Goal: Information Seeking & Learning: Find specific fact

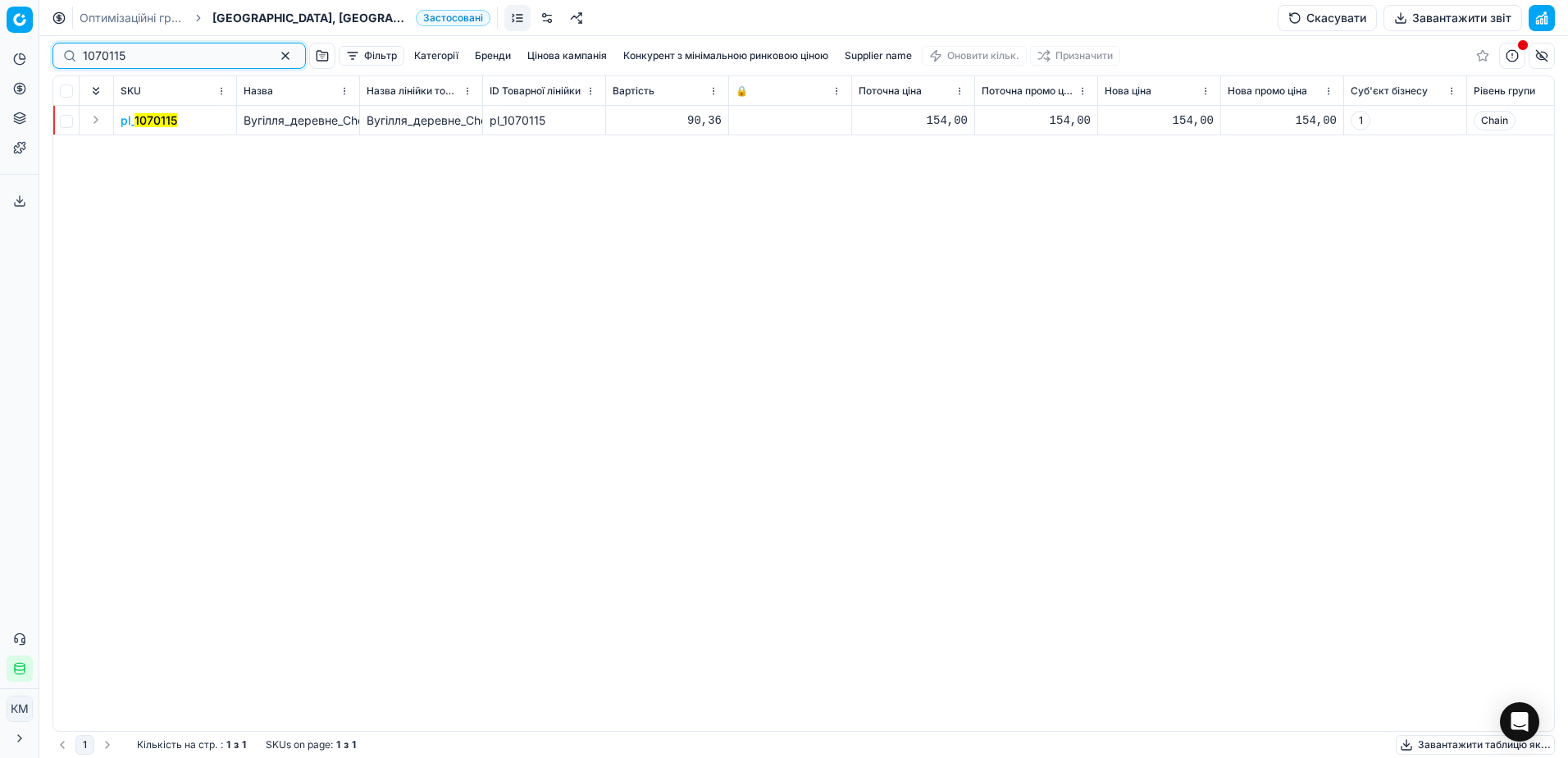
drag, startPoint x: 150, startPoint y: 56, endPoint x: 13, endPoint y: 62, distance: 137.1
click at [13, 62] on div "Pricing platform Аналітика Цінова оптимізація Асортимент продукції Шаблони Серв…" at bounding box center [784, 379] width 1568 height 758
paste input "1316178"
type input "1316178"
click at [526, 219] on div at bounding box center [804, 397] width 1529 height 722
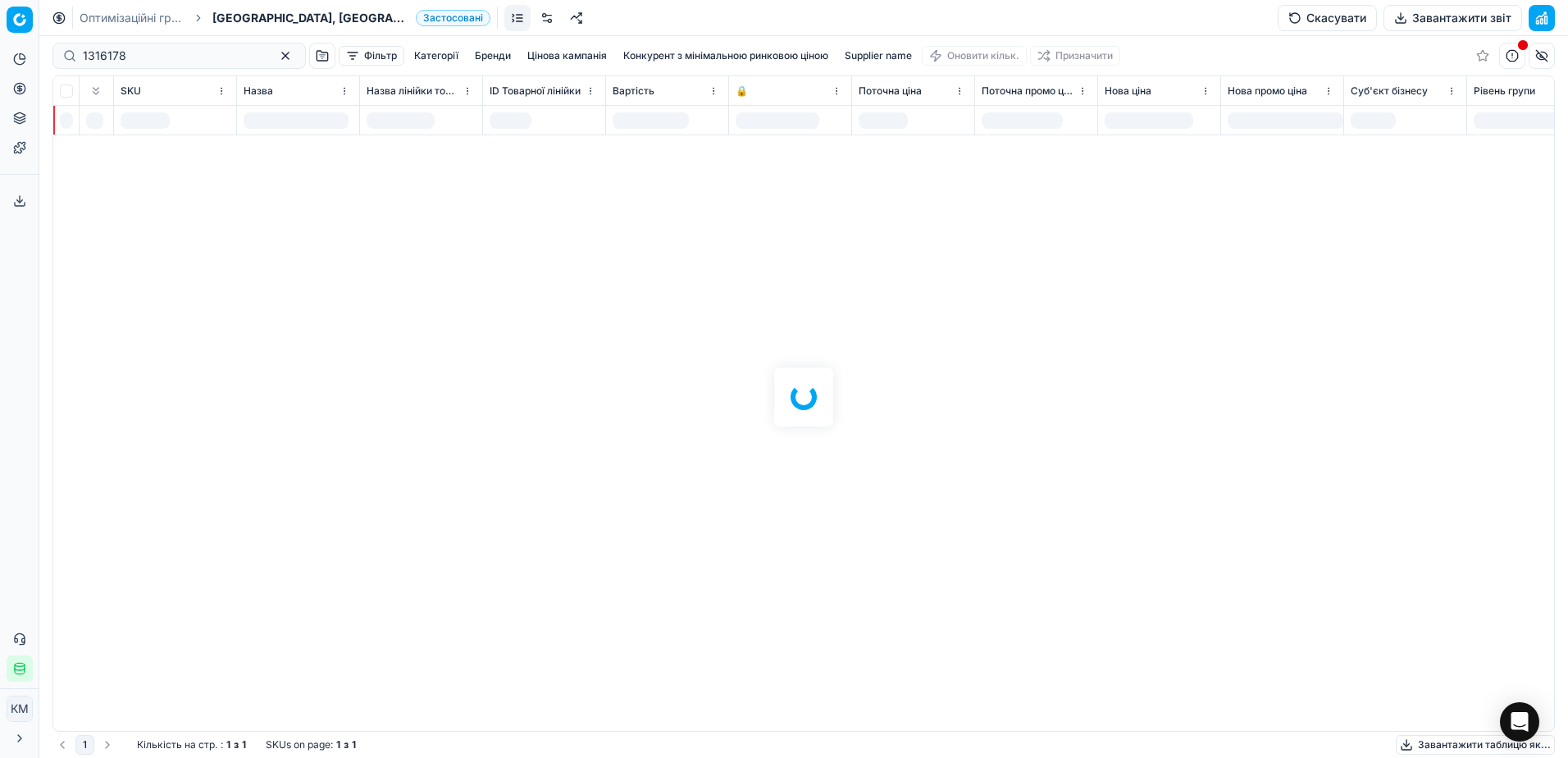
drag, startPoint x: 160, startPoint y: 51, endPoint x: 119, endPoint y: 52, distance: 41.0
click at [119, 52] on div at bounding box center [804, 397] width 1529 height 722
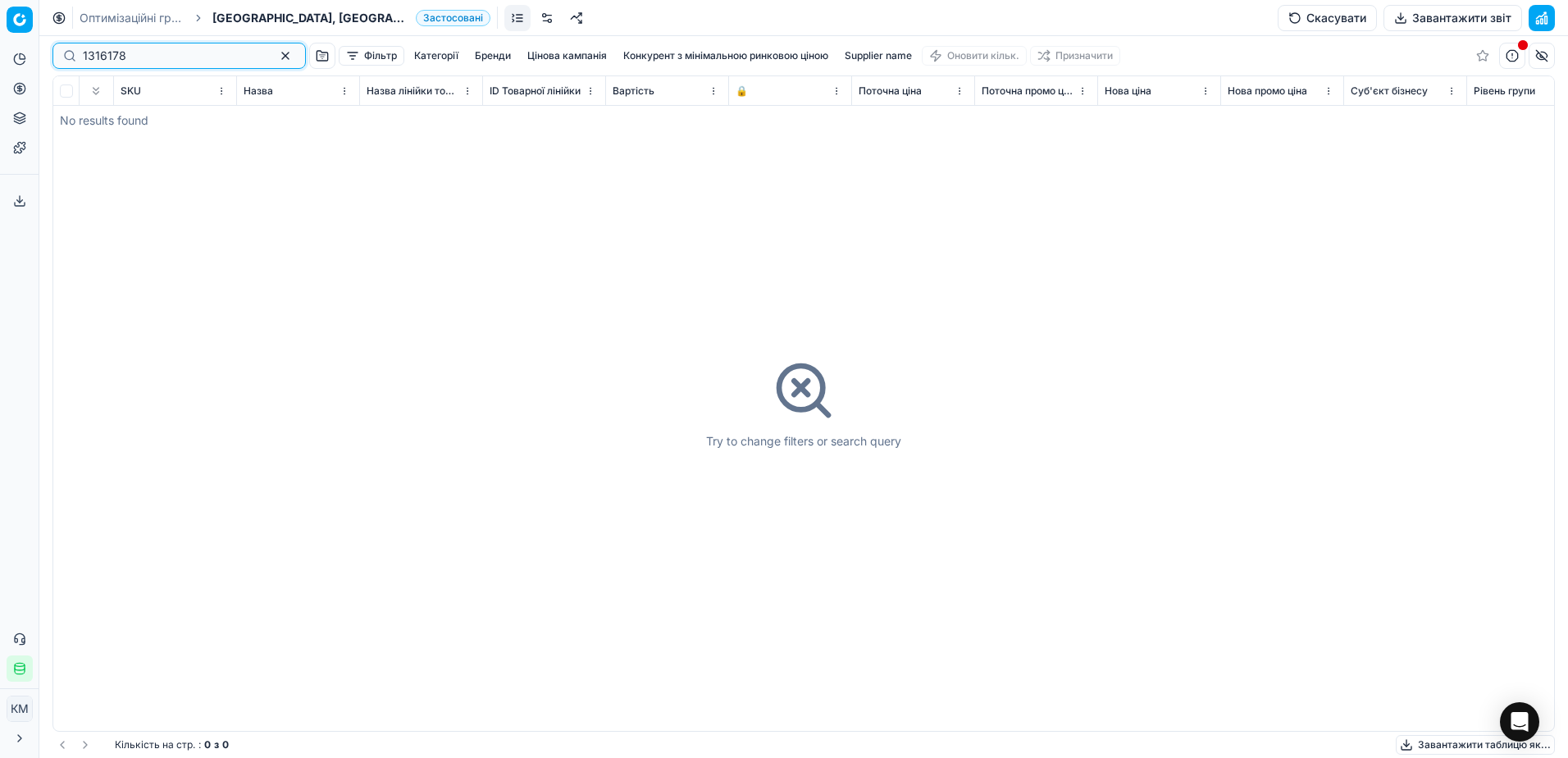
drag, startPoint x: 141, startPoint y: 56, endPoint x: 41, endPoint y: 54, distance: 100.0
click at [41, 54] on div "Pricing platform Аналітика Цінова оптимізація Асортимент продукції Шаблони Серв…" at bounding box center [784, 379] width 1568 height 758
click at [275, 54] on button "button" at bounding box center [285, 55] width 20 height 20
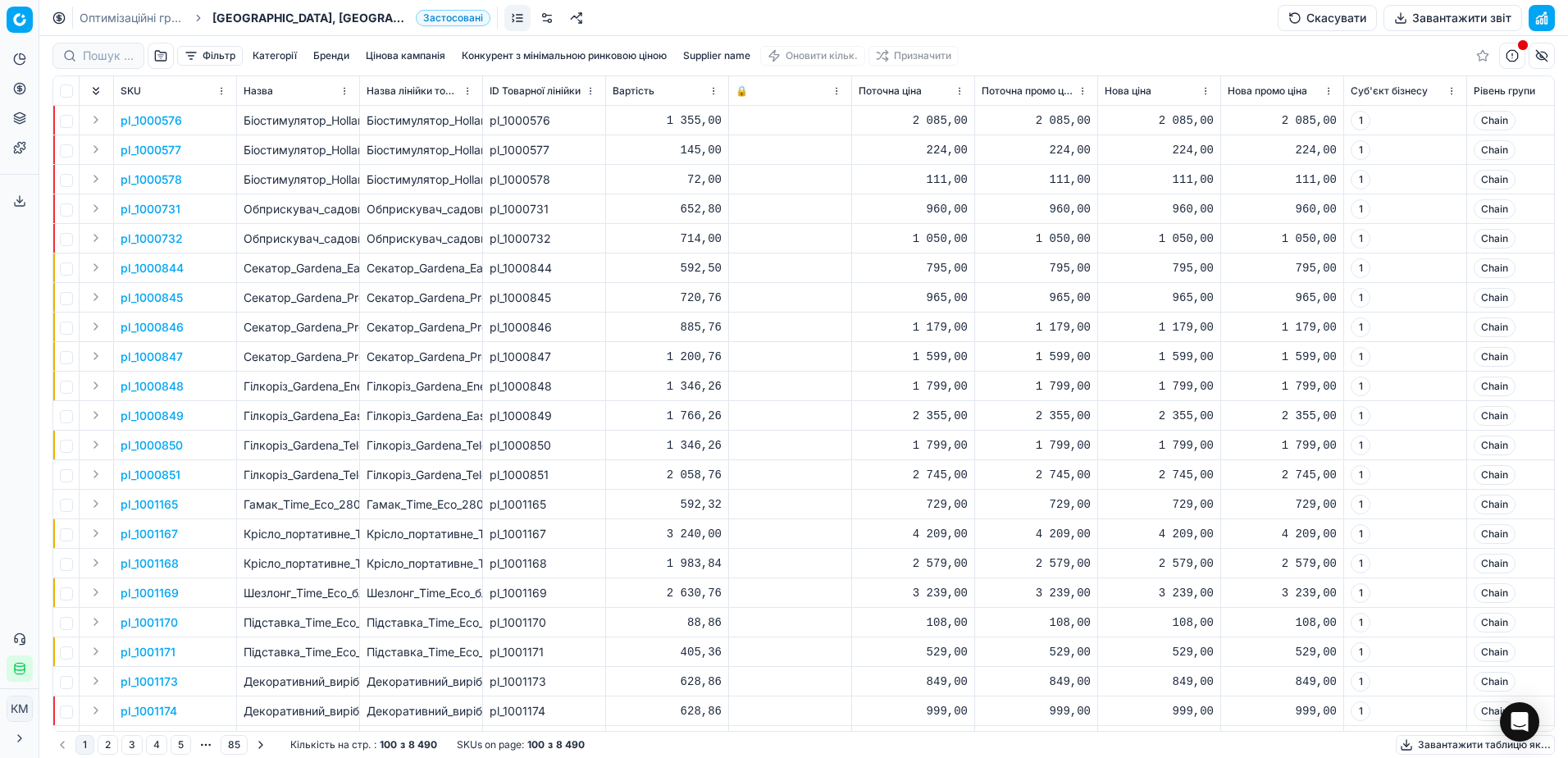
click at [190, 17] on ol "Оптимізаційні групи Дача, сад і город [GEOGRAPHIC_DATA]" at bounding box center [285, 19] width 411 height 17
click at [173, 18] on link "Оптимізаційні групи" at bounding box center [132, 19] width 105 height 17
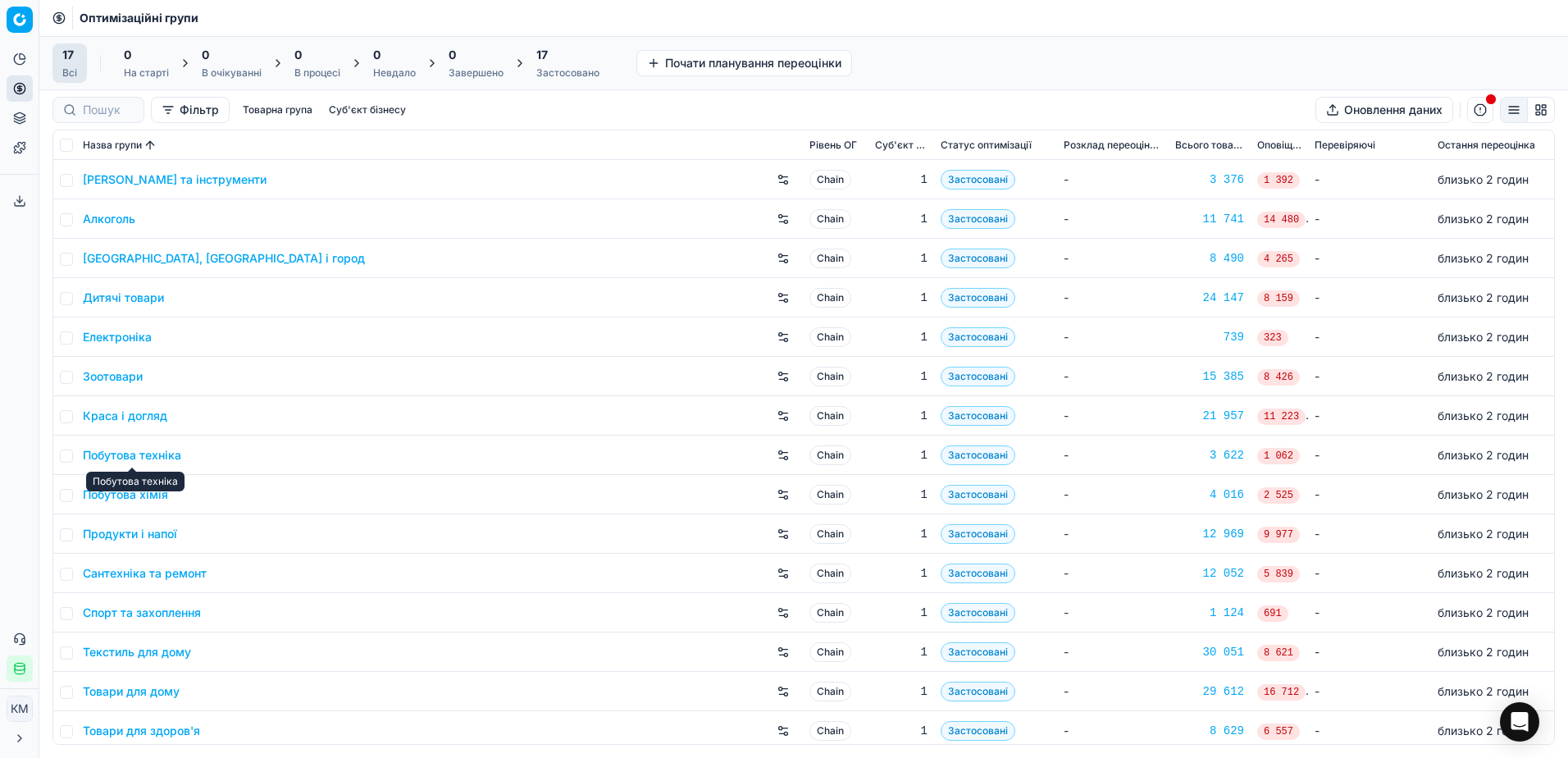
click at [171, 456] on link "Побутова техніка" at bounding box center [132, 456] width 98 height 17
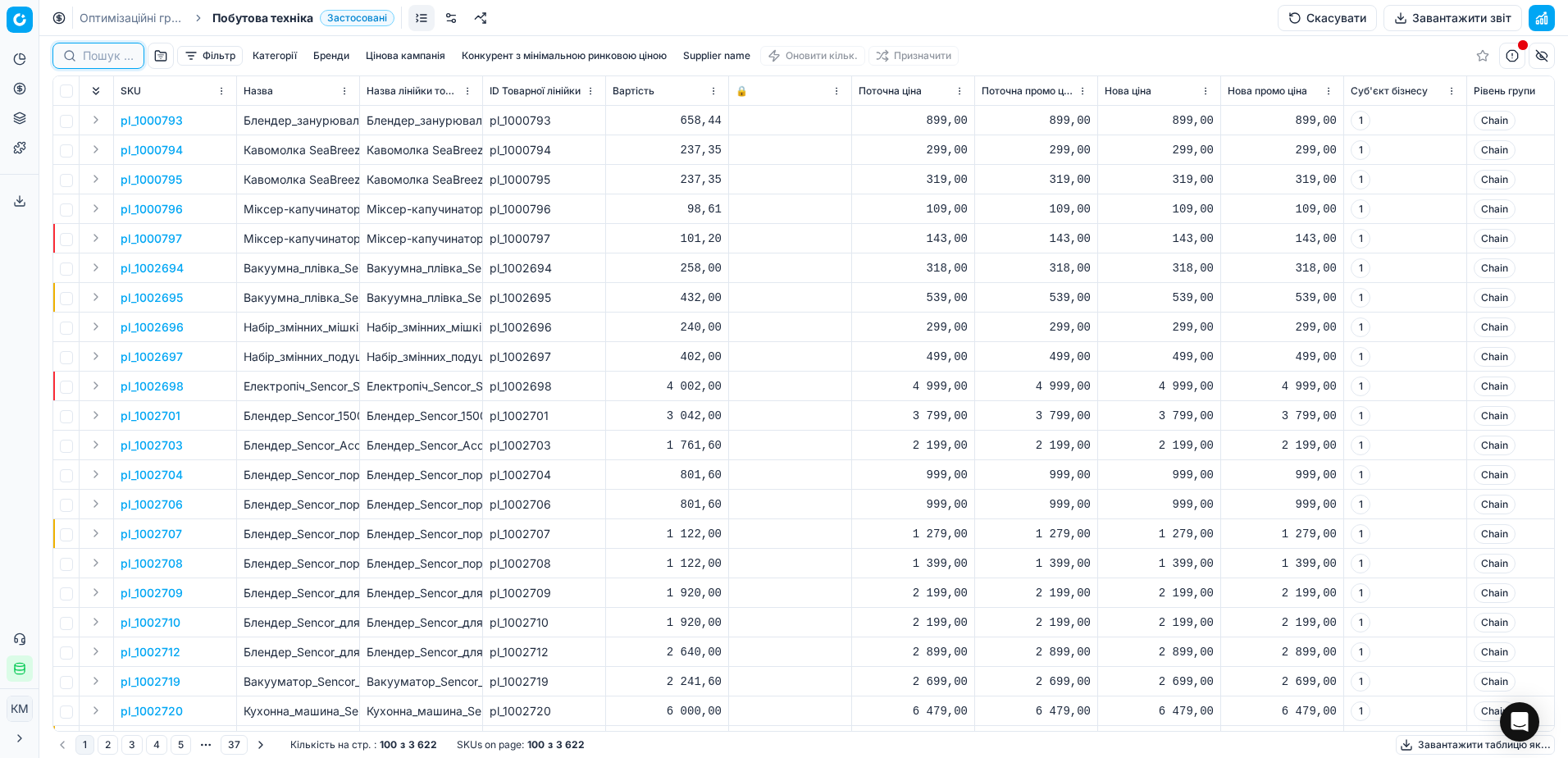
click at [104, 51] on input at bounding box center [108, 56] width 50 height 17
paste input "1316178"
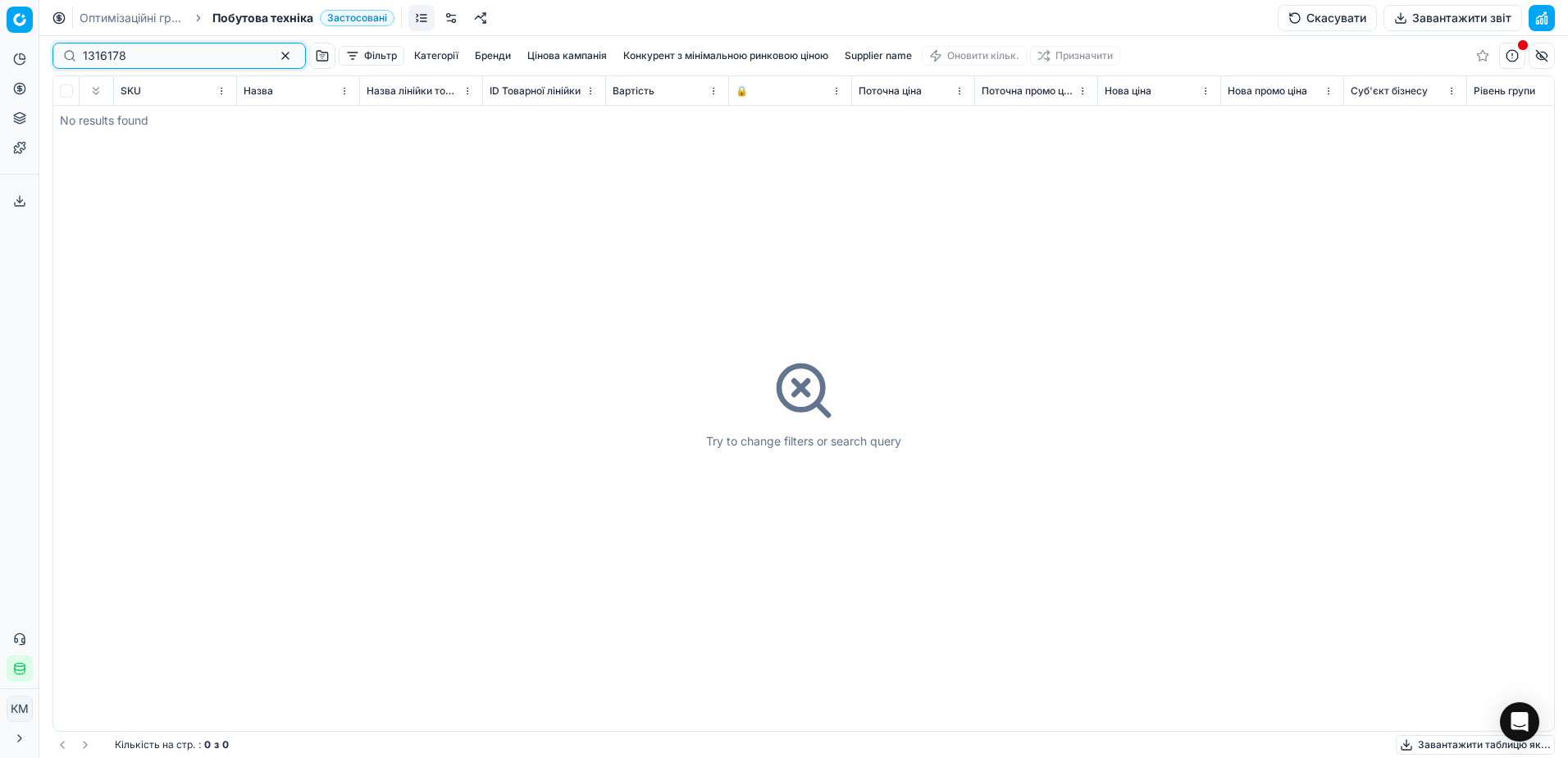
type input "1316178"
click at [136, 16] on link "Оптимізаційні групи" at bounding box center [132, 19] width 105 height 17
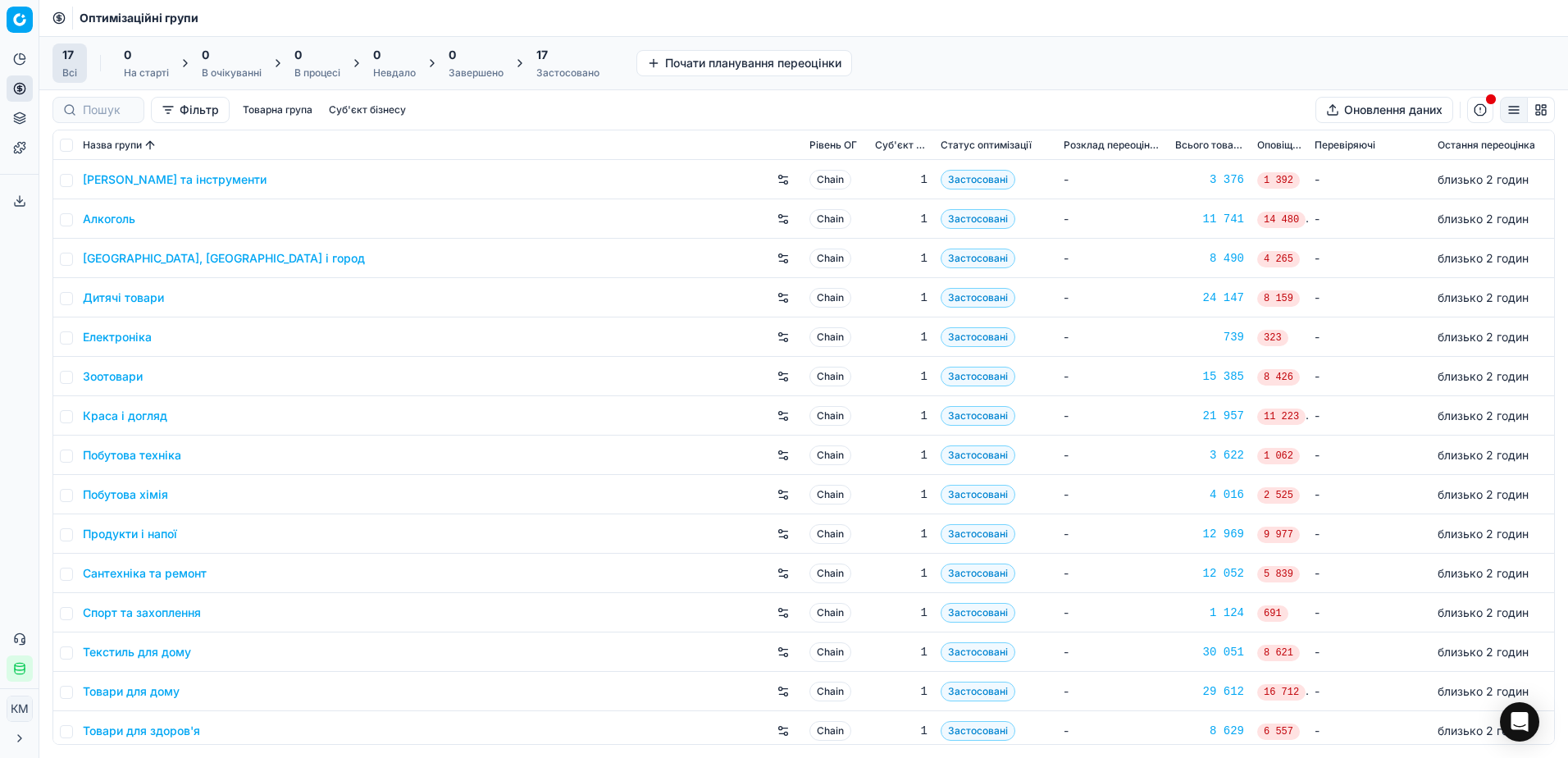
scroll to position [85, 0]
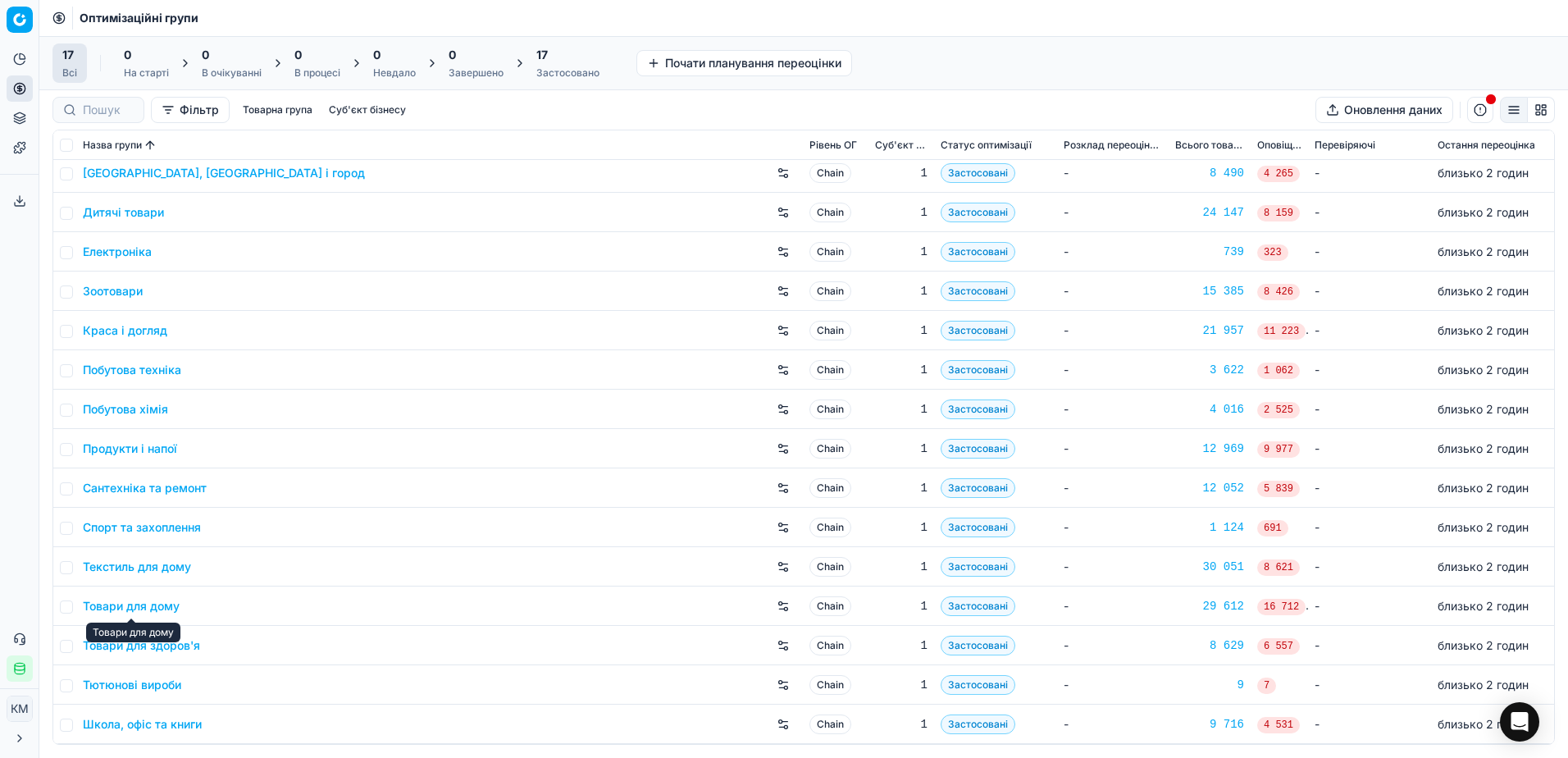
click at [137, 607] on link "Товари для дому" at bounding box center [132, 607] width 97 height 17
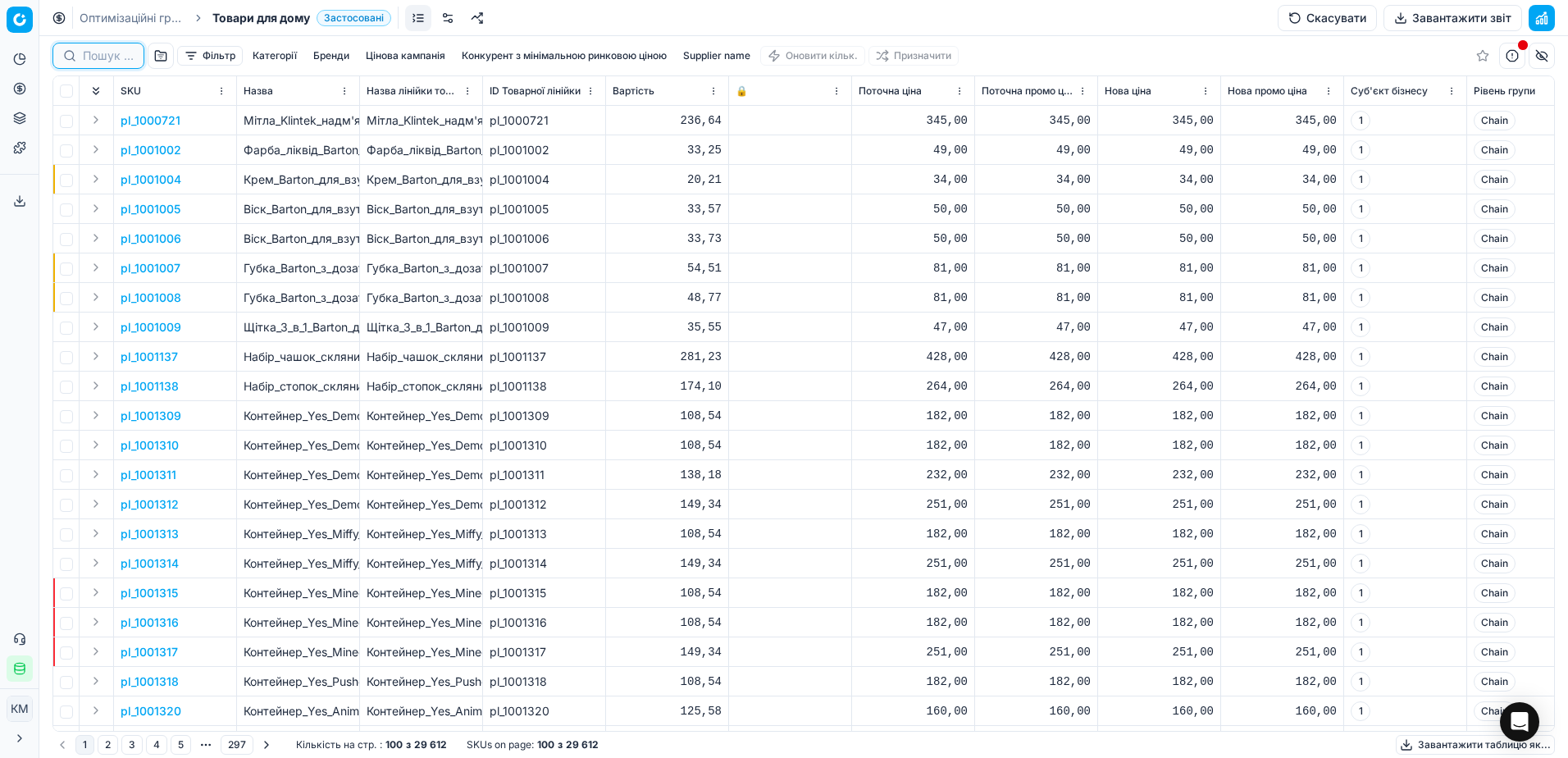
click at [104, 55] on input at bounding box center [108, 56] width 50 height 17
paste input "1316178"
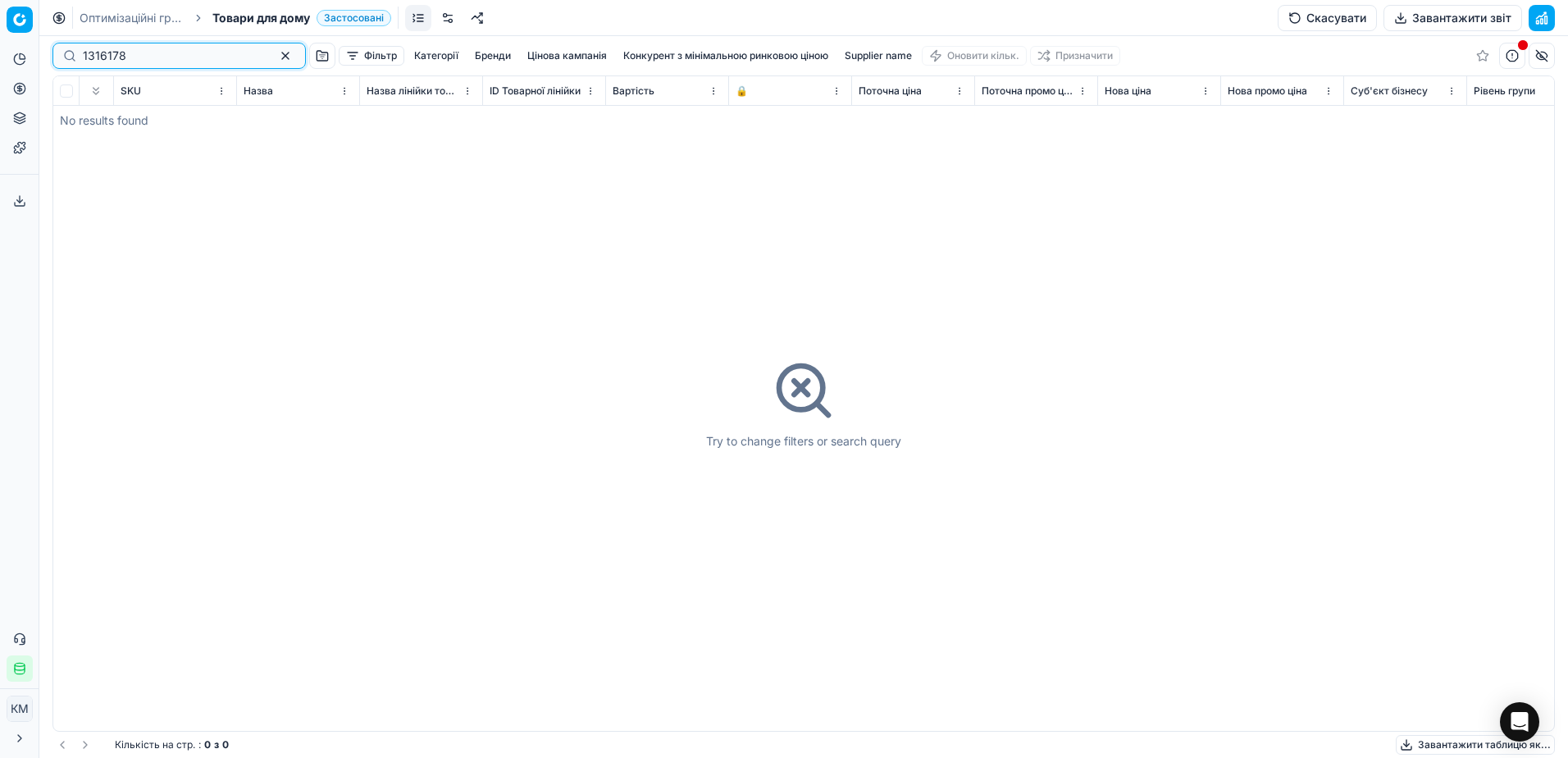
type input "1316178"
click at [275, 55] on button "button" at bounding box center [285, 55] width 20 height 20
